Goal: Information Seeking & Learning: Learn about a topic

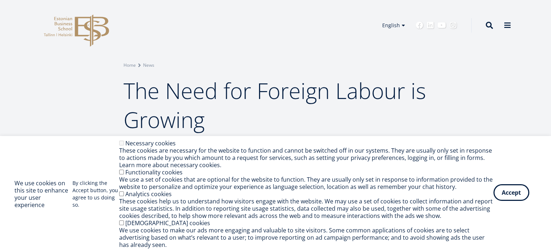
click at [511, 194] on button "Accept" at bounding box center [512, 192] width 36 height 17
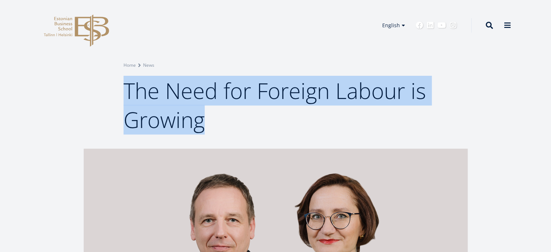
drag, startPoint x: 124, startPoint y: 94, endPoint x: 207, endPoint y: 131, distance: 91.2
click at [207, 131] on h1 "The Need for Foreign Labour is Growing" at bounding box center [276, 105] width 305 height 58
copy span "The Need for Foreign Labour is Growing"
click at [399, 24] on ul "Estonian English" at bounding box center [391, 29] width 36 height 23
click at [387, 36] on link "Estonian" at bounding box center [391, 36] width 36 height 11
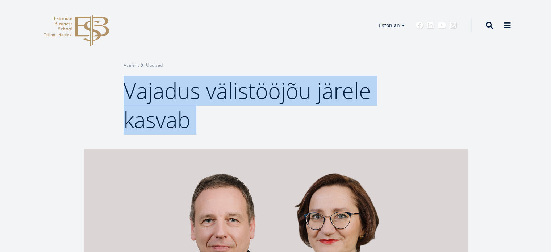
drag, startPoint x: 125, startPoint y: 86, endPoint x: 190, endPoint y: 117, distance: 72.6
click at [241, 148] on div "Breadcrumb Avaleht Uudised Vajadus välistööjõu järele kasvab" at bounding box center [275, 74] width 551 height 149
copy span "Vajadus välistööjõu järele kasvab"
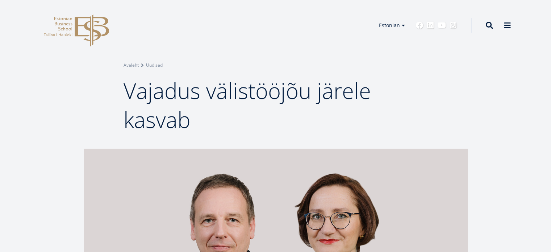
drag, startPoint x: 556, startPoint y: 37, endPoint x: 332, endPoint y: 58, distance: 225.7
click at [336, 59] on div "Breadcrumb Avaleht Uudised Vajadus välistööjõu järele kasvab" at bounding box center [275, 74] width 551 height 149
drag, startPoint x: 177, startPoint y: 49, endPoint x: 332, endPoint y: 41, distance: 155.4
click at [177, 49] on header "EBS Logo Created with Sketch. Kasutaja konto menüü Admin Estonian Estonian Engl…" at bounding box center [275, 25] width 551 height 51
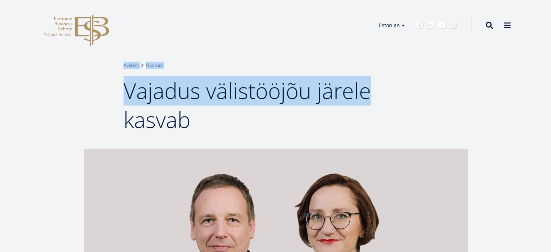
drag, startPoint x: 550, startPoint y: 29, endPoint x: 556, endPoint y: 60, distance: 31.9
click at [419, 77] on h1 "Vajadus välistööjõu järele kasvab" at bounding box center [276, 105] width 305 height 58
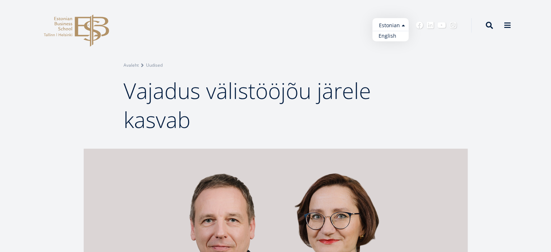
click at [390, 34] on link "English" at bounding box center [391, 36] width 36 height 11
